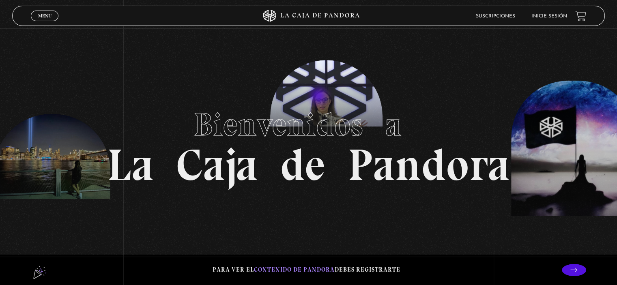
click at [319, 97] on section "Bienvenidos a La Caja de Pandora" at bounding box center [308, 142] width 617 height 285
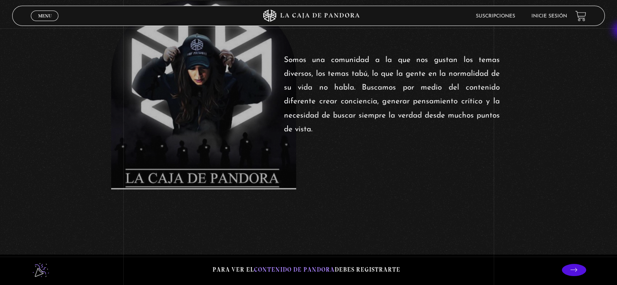
scroll to position [330, 0]
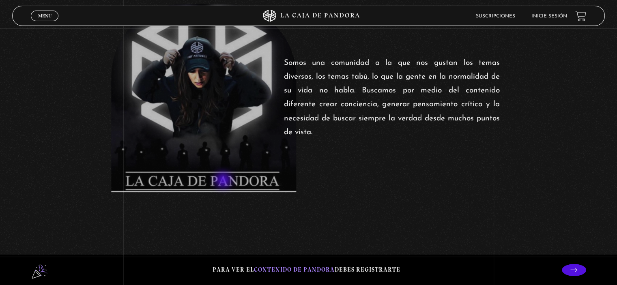
click at [224, 181] on figure at bounding box center [203, 98] width 185 height 189
click at [382, 82] on p "Somos una comunidad a la que nos gustan los temas diversos, los temas tabú, lo …" at bounding box center [392, 97] width 216 height 83
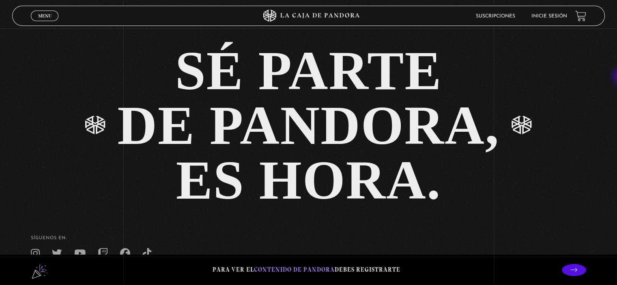
scroll to position [1707, 0]
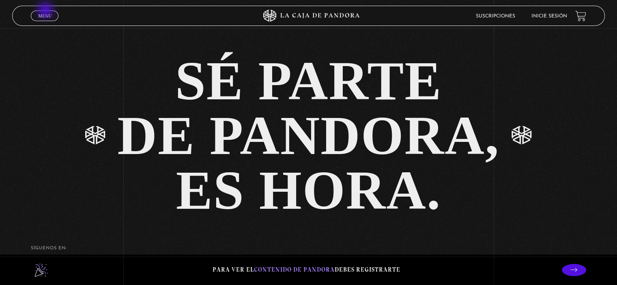
click at [46, 11] on link "Menu Cerrar" at bounding box center [45, 16] width 28 height 11
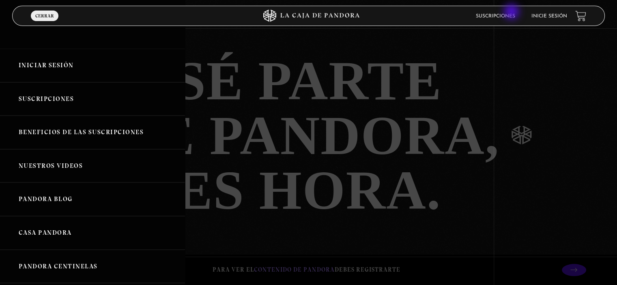
click at [512, 14] on link "Suscripciones" at bounding box center [495, 16] width 39 height 5
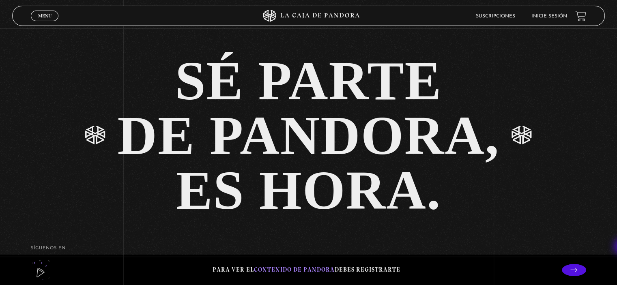
scroll to position [1778, 0]
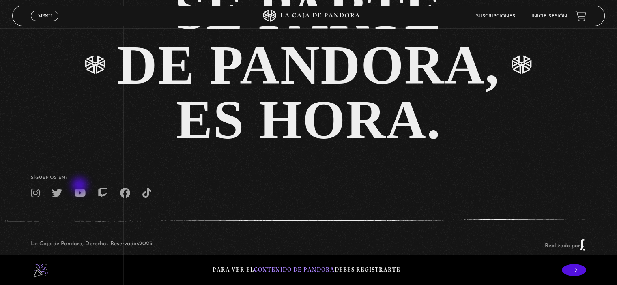
click at [80, 188] on icon at bounding box center [79, 193] width 11 height 10
